Goal: Information Seeking & Learning: Learn about a topic

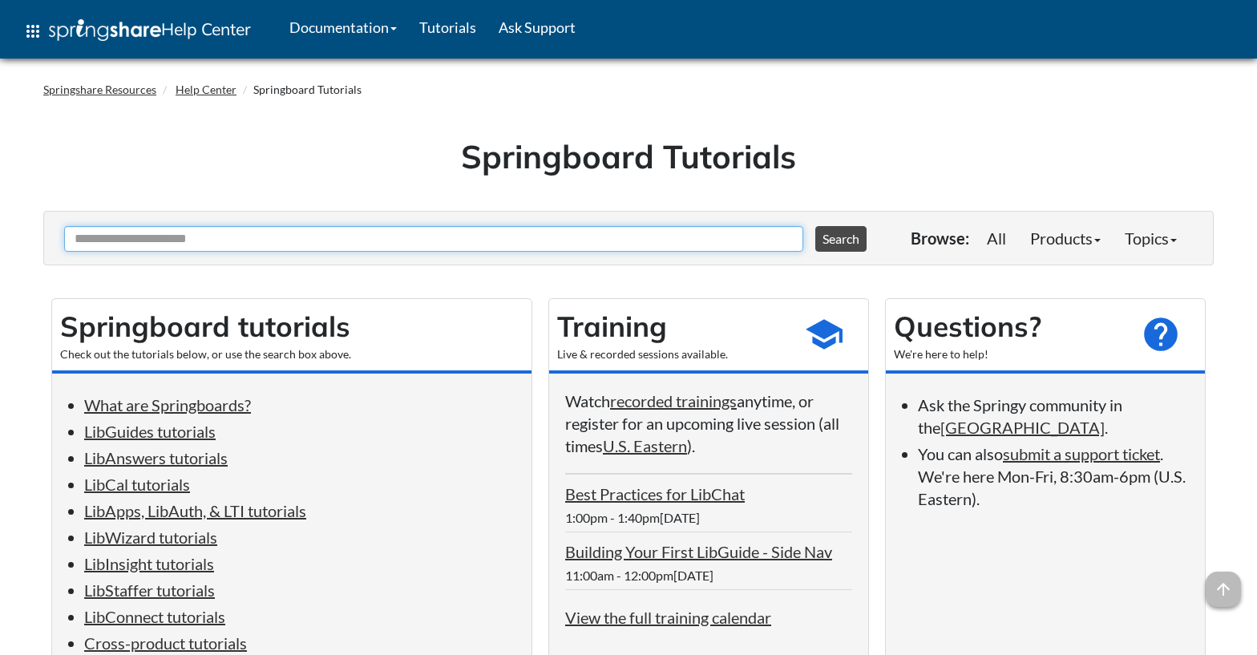
click at [733, 244] on input "Ask Another Question" at bounding box center [433, 239] width 739 height 26
type input "********"
click at [815, 226] on button "Search" at bounding box center [840, 239] width 51 height 26
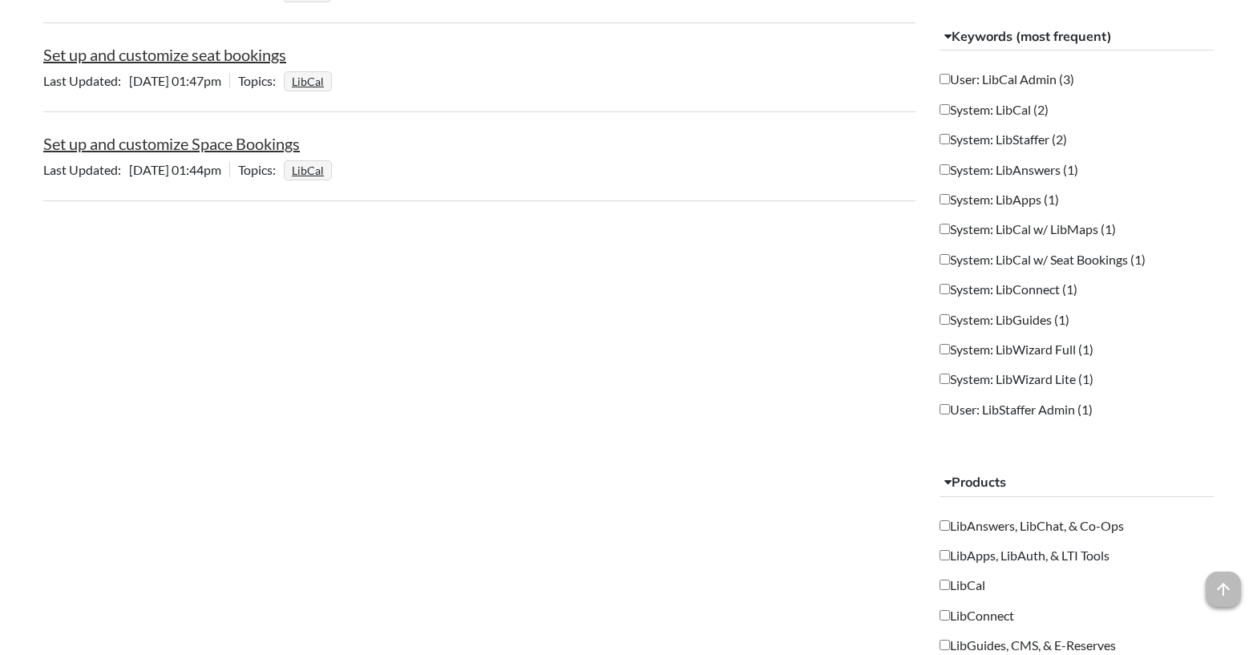
scroll to position [698, 0]
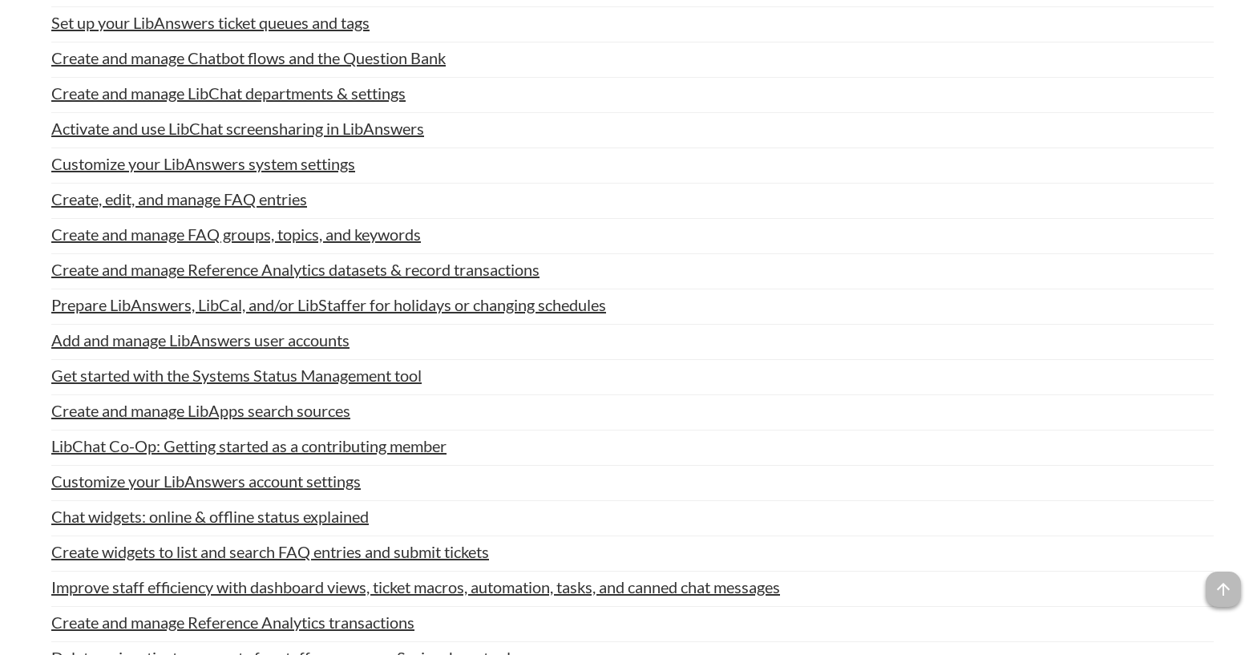
scroll to position [1926, 0]
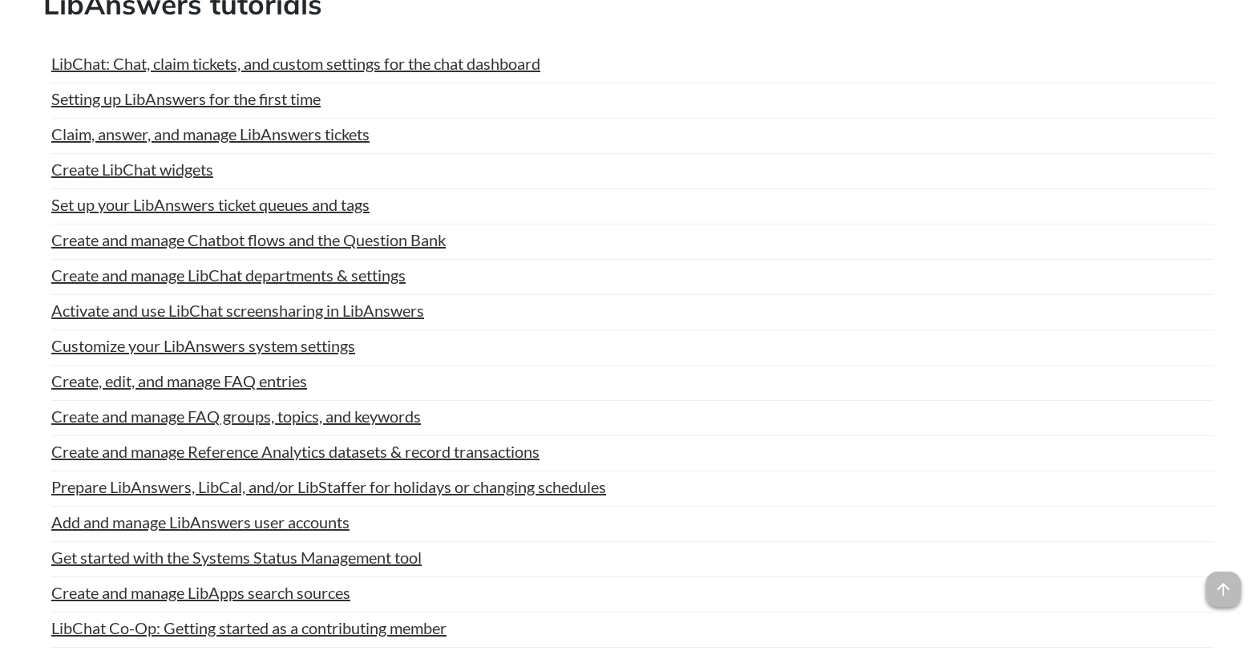
drag, startPoint x: 1137, startPoint y: 186, endPoint x: 1154, endPoint y: 179, distance: 18.3
click at [1141, 184] on li "Create LibChat widgets Last Updated: Oct 30, 2024 | Topics: LibAnswers | Views:…" at bounding box center [632, 173] width 1162 height 31
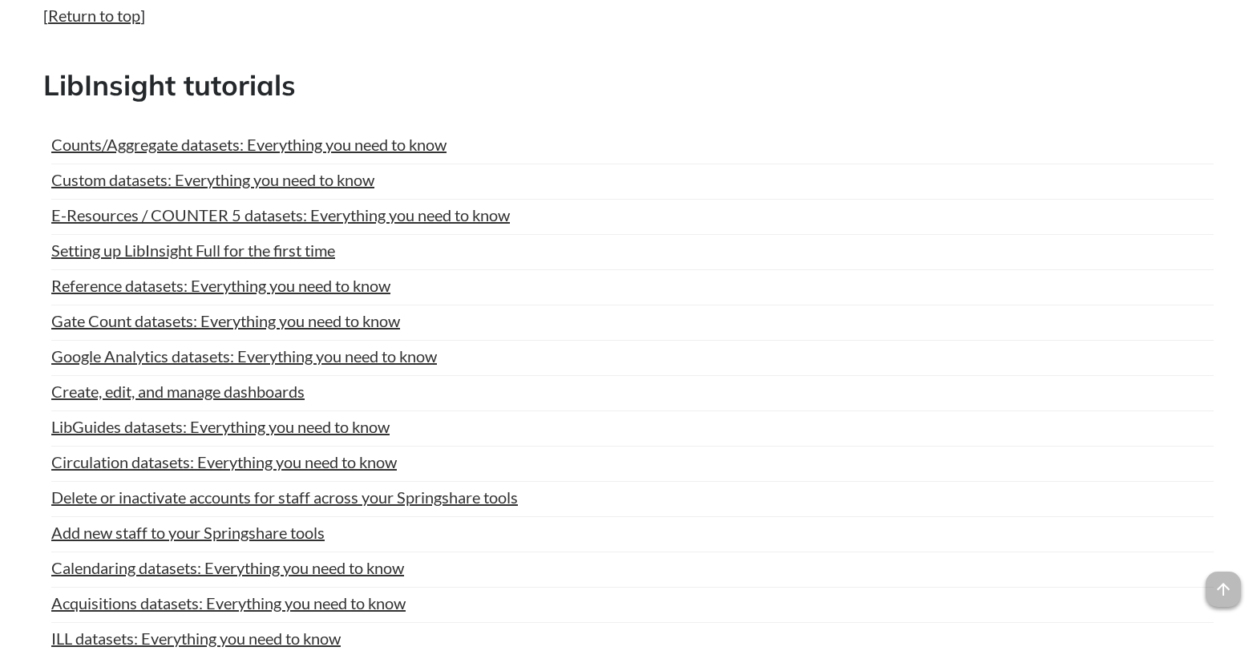
scroll to position [5725, 0]
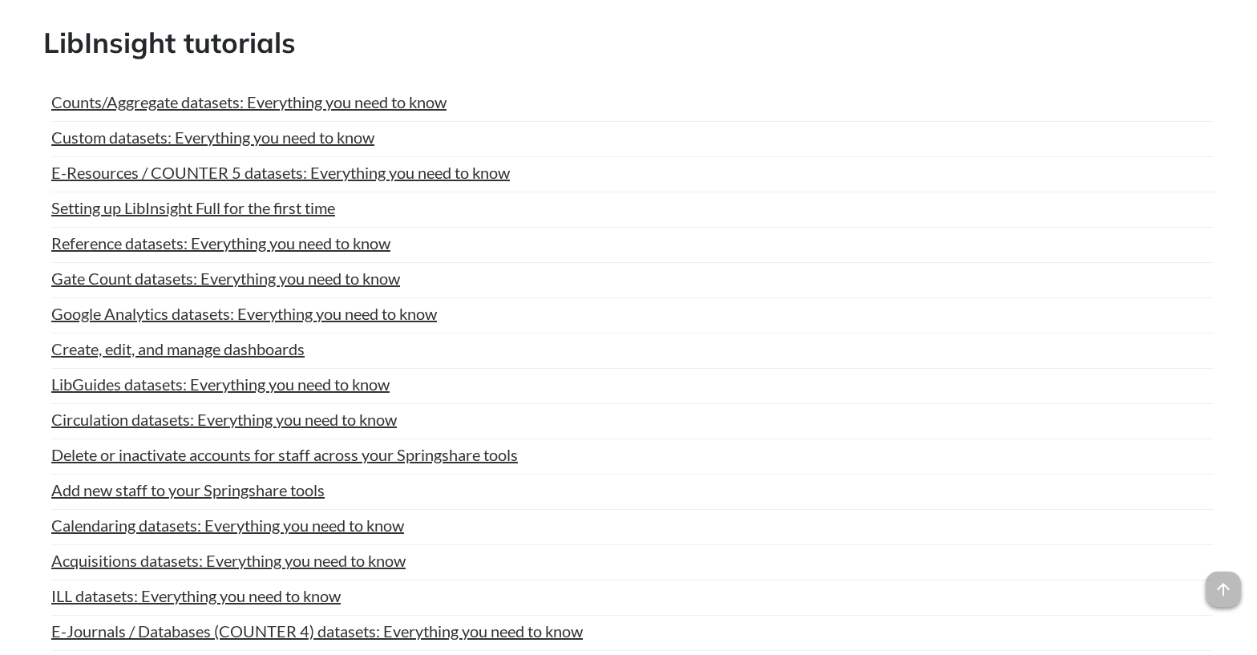
drag, startPoint x: 1221, startPoint y: 413, endPoint x: 689, endPoint y: 316, distance: 541.0
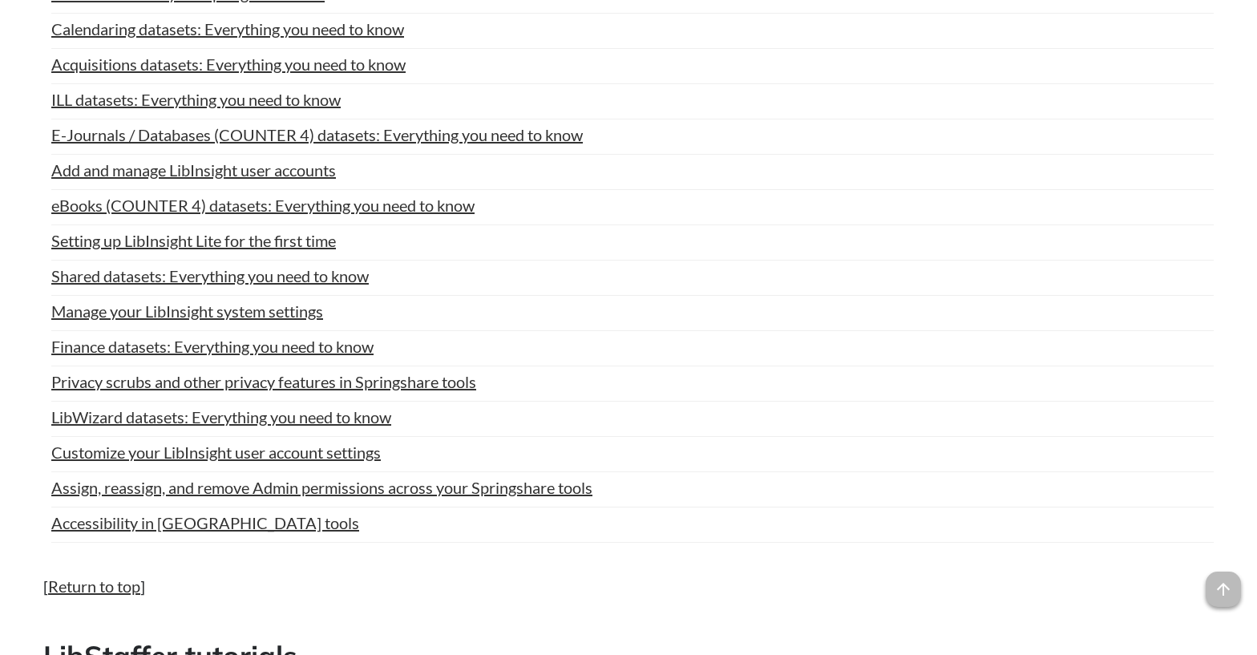
scroll to position [6274, 0]
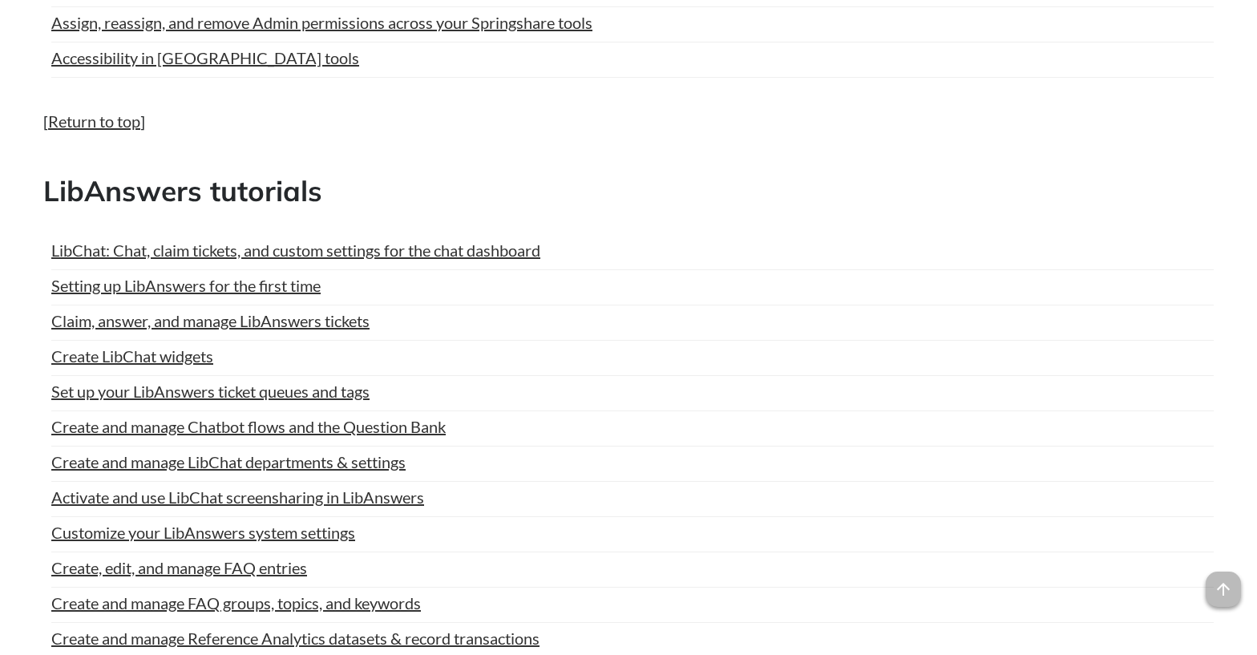
scroll to position [169, 0]
